Goal: Information Seeking & Learning: Learn about a topic

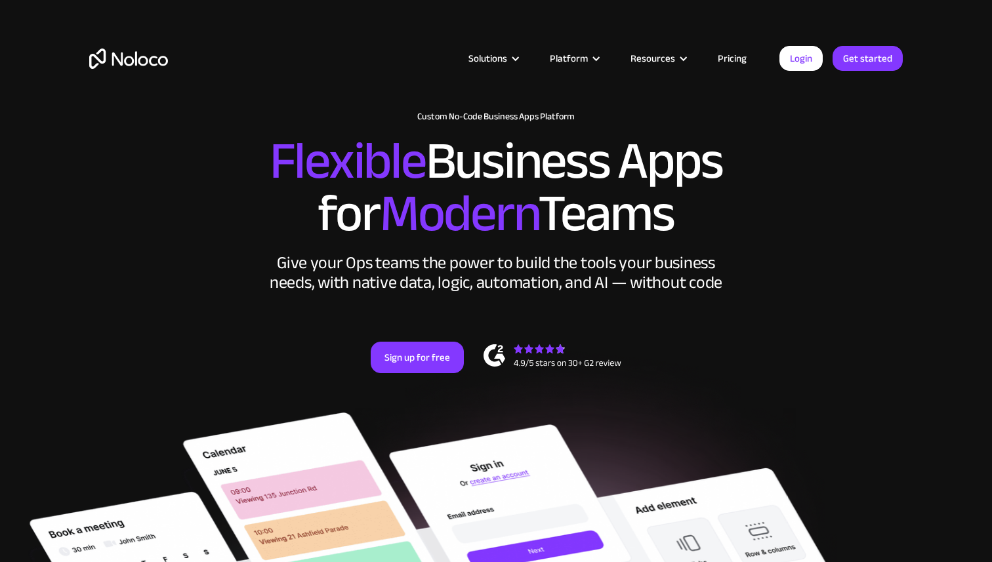
click at [738, 62] on link "Pricing" at bounding box center [732, 58] width 62 height 17
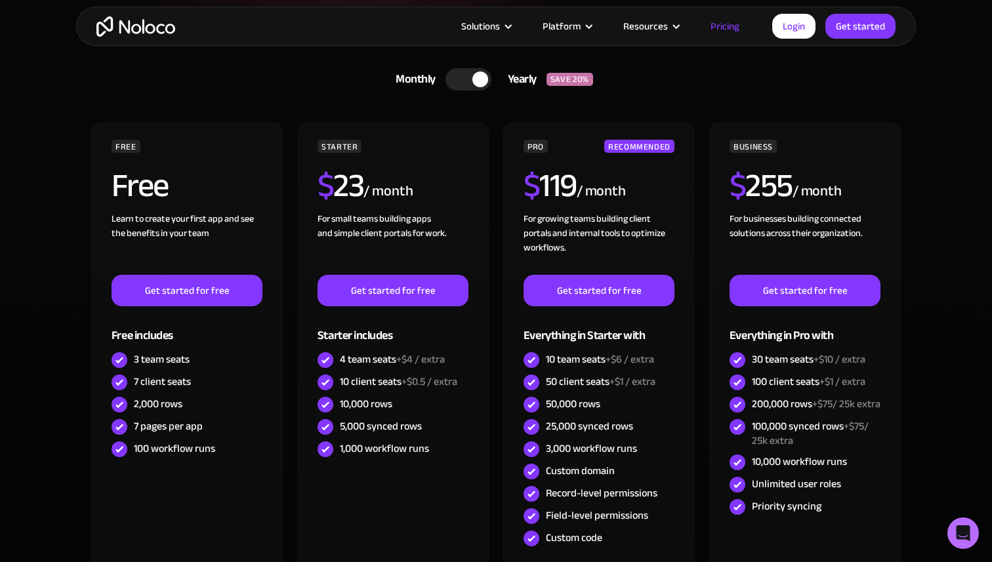
scroll to position [316, 0]
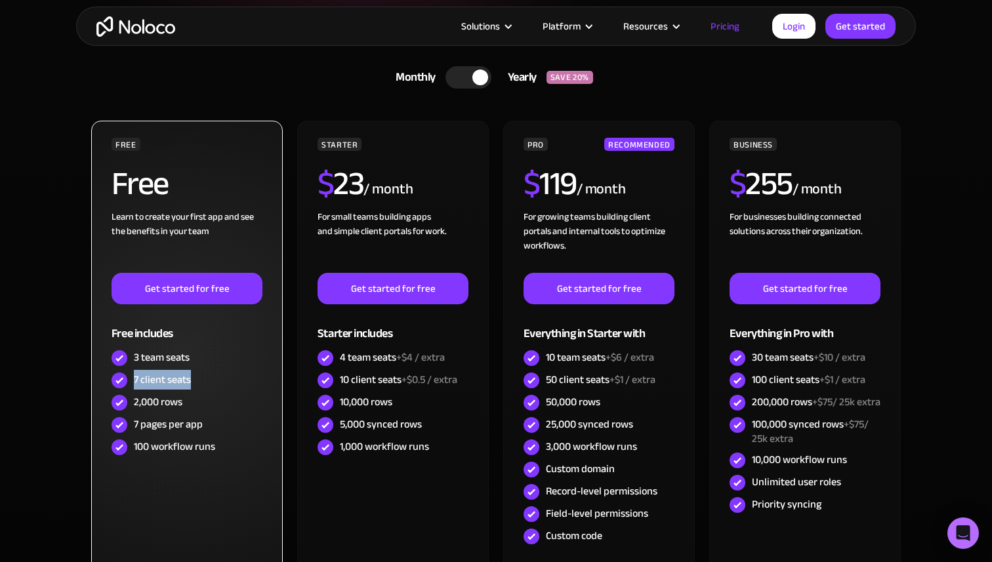
drag, startPoint x: 191, startPoint y: 381, endPoint x: 133, endPoint y: 379, distance: 57.8
click at [133, 379] on div "7 client seats" at bounding box center [187, 380] width 151 height 22
click at [155, 403] on div "2,000 rows" at bounding box center [158, 402] width 49 height 14
drag, startPoint x: 180, startPoint y: 403, endPoint x: 159, endPoint y: 403, distance: 21.0
click at [159, 403] on div "2,000 rows" at bounding box center [158, 402] width 49 height 14
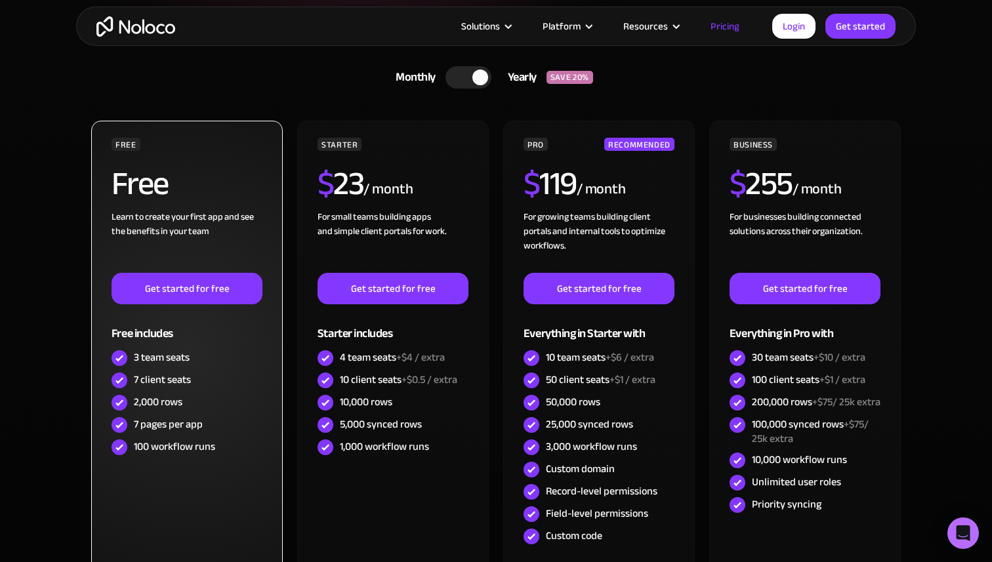
click at [185, 398] on div "2,000 rows" at bounding box center [187, 403] width 151 height 22
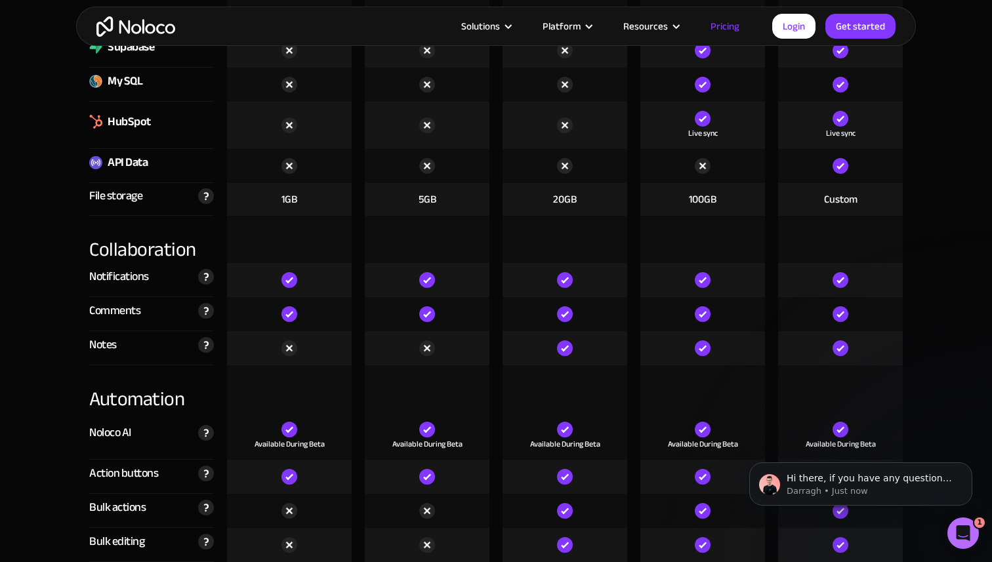
scroll to position [2245, 0]
